Goal: Navigation & Orientation: Find specific page/section

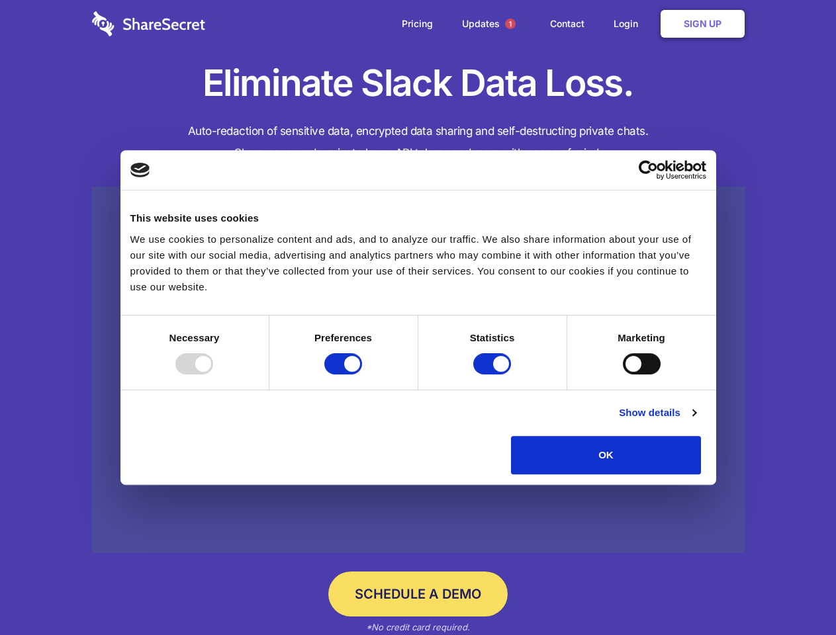
click at [213, 375] on div at bounding box center [194, 363] width 38 height 21
click at [362, 375] on input "Preferences" at bounding box center [343, 363] width 38 height 21
checkbox input "false"
click at [494, 375] on input "Statistics" at bounding box center [492, 363] width 38 height 21
checkbox input "false"
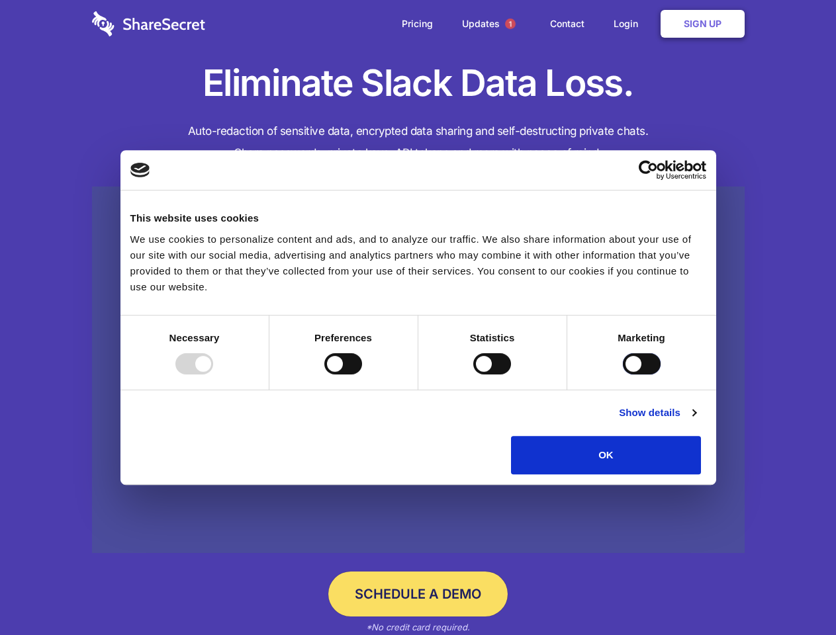
click at [623, 375] on input "Marketing" at bounding box center [642, 363] width 38 height 21
checkbox input "true"
click at [696, 421] on link "Show details" at bounding box center [657, 413] width 77 height 16
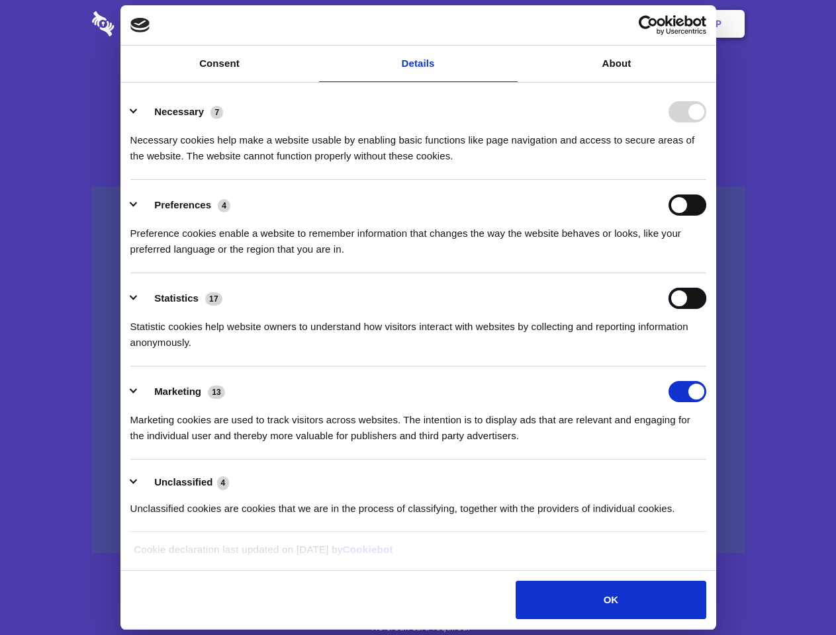
click at [706, 351] on div "Statistics 17 Statistic cookies help website owners to understand how visitors …" at bounding box center [418, 319] width 576 height 63
click at [510, 24] on span "1" at bounding box center [510, 24] width 11 height 11
